Goal: Task Accomplishment & Management: Use online tool/utility

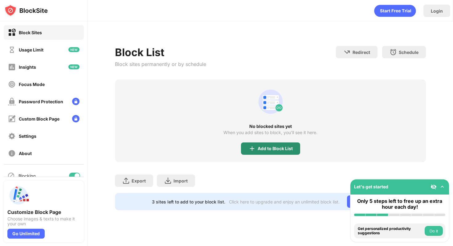
click at [258, 145] on div "Add to Block List" at bounding box center [270, 148] width 59 height 12
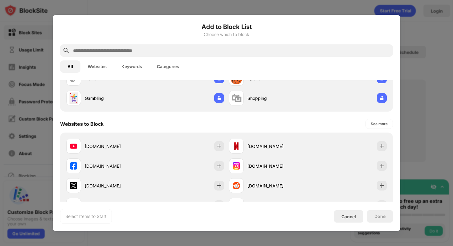
scroll to position [62, 0]
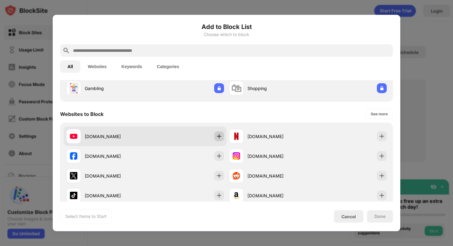
click at [216, 134] on img at bounding box center [219, 136] width 6 height 6
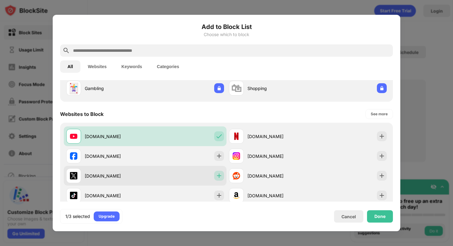
click at [216, 171] on div at bounding box center [219, 176] width 10 height 10
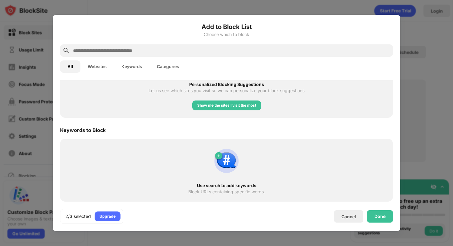
scroll to position [0, 0]
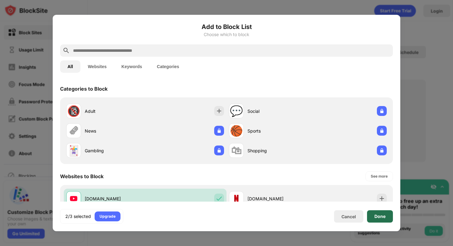
click at [377, 217] on div "Done" at bounding box center [380, 216] width 11 height 5
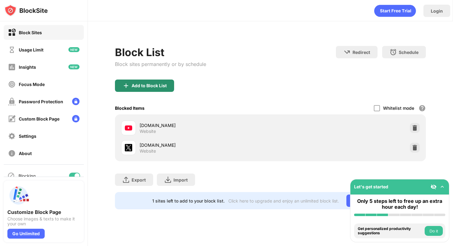
click at [163, 89] on div "Add to Block List" at bounding box center [144, 86] width 59 height 12
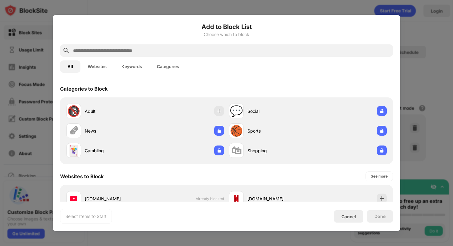
click at [119, 52] on input "text" at bounding box center [231, 50] width 318 height 7
paste input "**********"
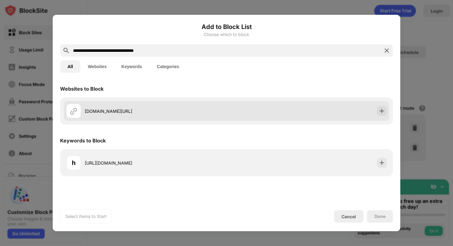
type input "**********"
click at [385, 111] on img at bounding box center [382, 111] width 6 height 6
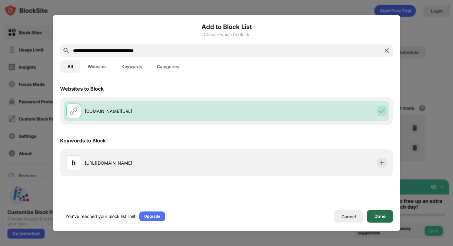
click at [375, 216] on div "Done" at bounding box center [380, 216] width 11 height 5
